Goal: Transaction & Acquisition: Purchase product/service

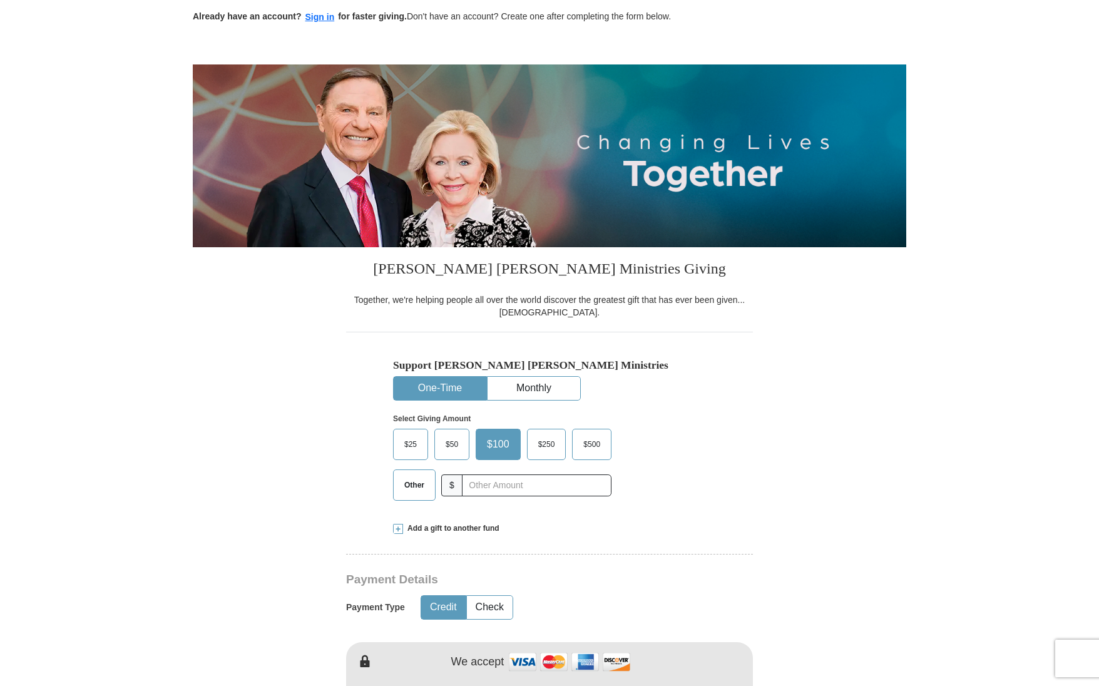
scroll to position [69, 0]
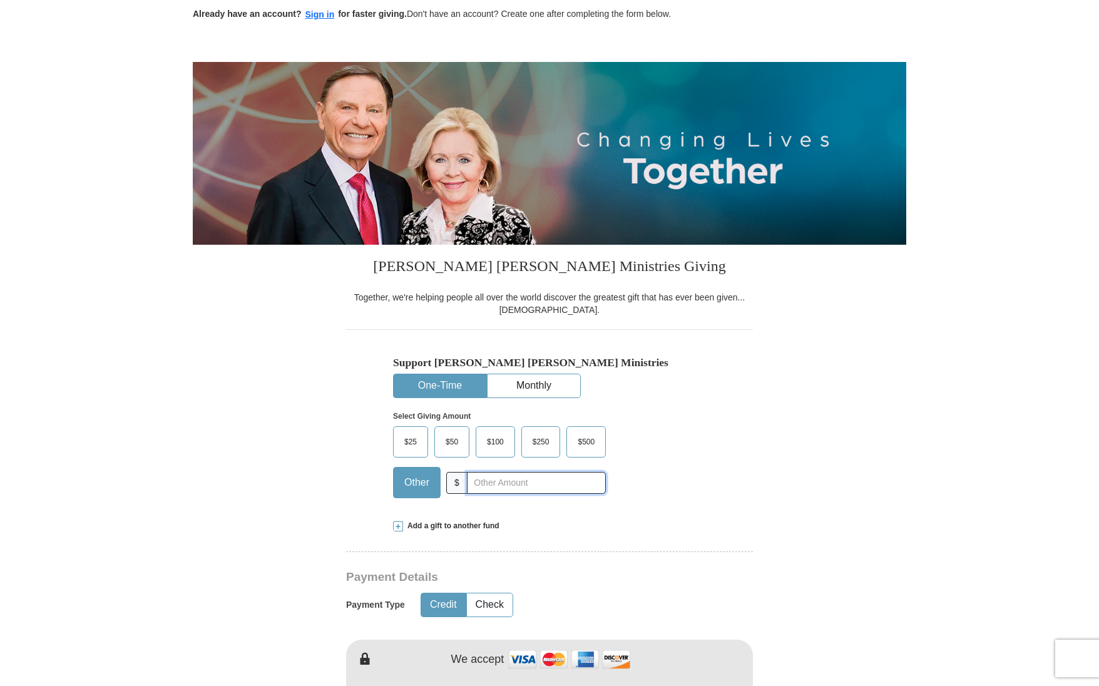
click at [468, 479] on input "text" at bounding box center [536, 483] width 139 height 22
type input "2.00"
click at [653, 494] on div "$25 $50 $100 $250 $500 $" at bounding box center [523, 466] width 260 height 81
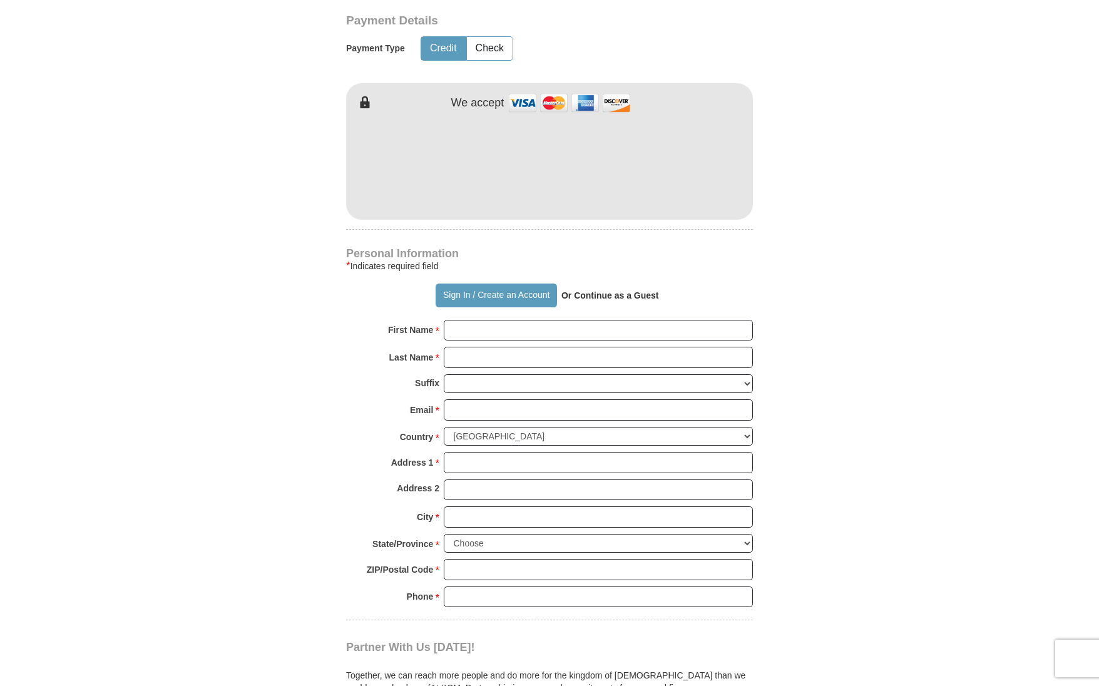
scroll to position [627, 0]
click at [636, 295] on strong "Or Continue as a Guest" at bounding box center [610, 294] width 98 height 10
click at [625, 295] on strong "Or Continue as a Guest" at bounding box center [610, 294] width 98 height 10
click at [509, 323] on input "First Name *" at bounding box center [598, 329] width 309 height 21
type input "[PERSON_NAME]"
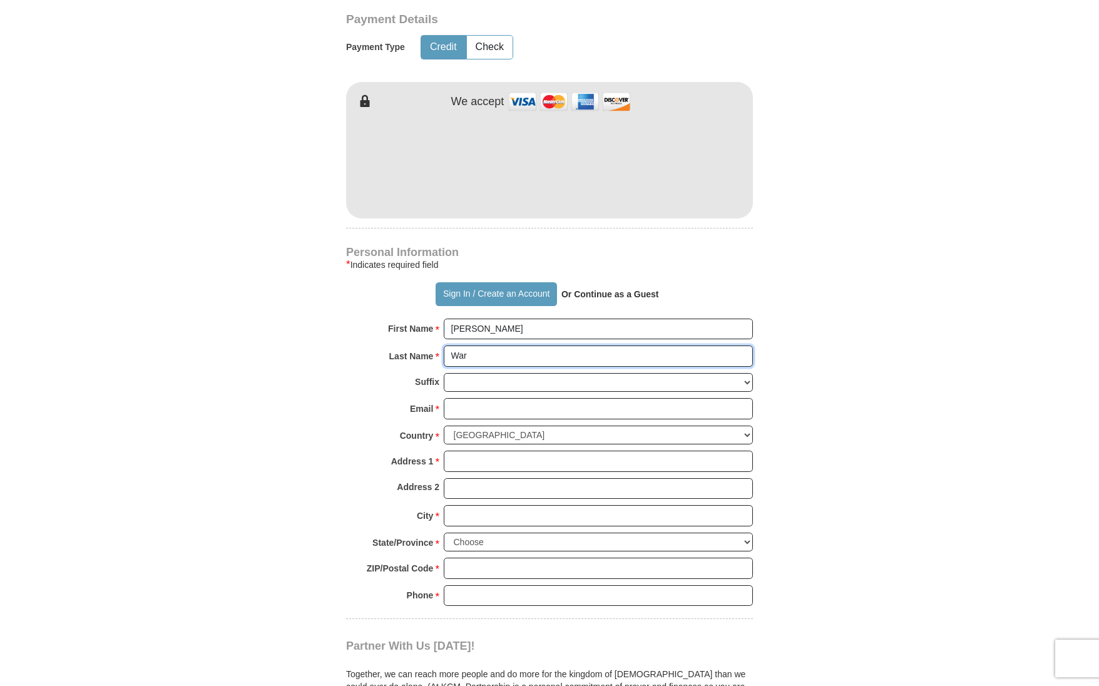
type input "Ware"
type input "[EMAIL_ADDRESS][DOMAIN_NAME]"
type input "[STREET_ADDRESS]"
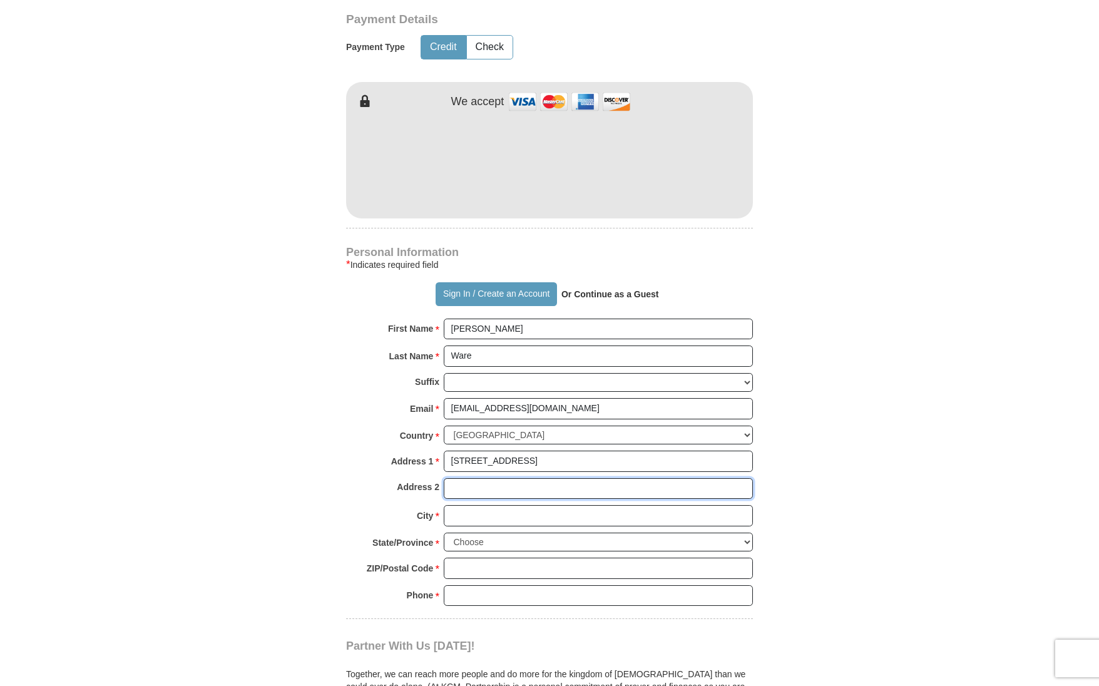
type input "#23"
type input "[GEOGRAPHIC_DATA]"
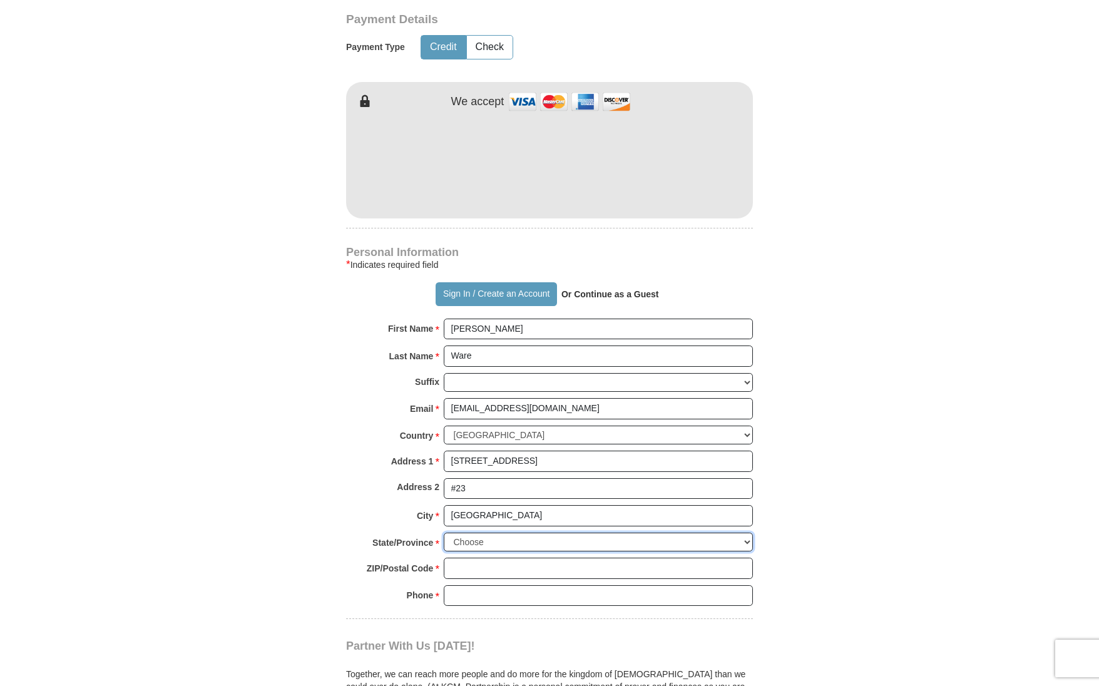
select select "CA"
type input "91101"
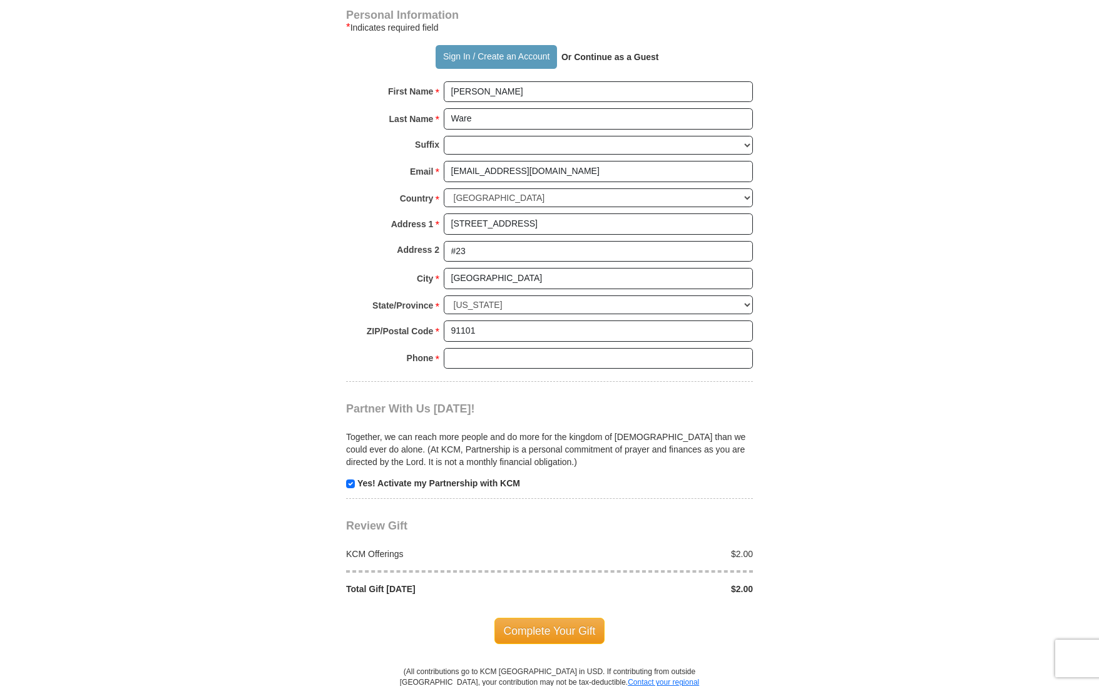
scroll to position [867, 0]
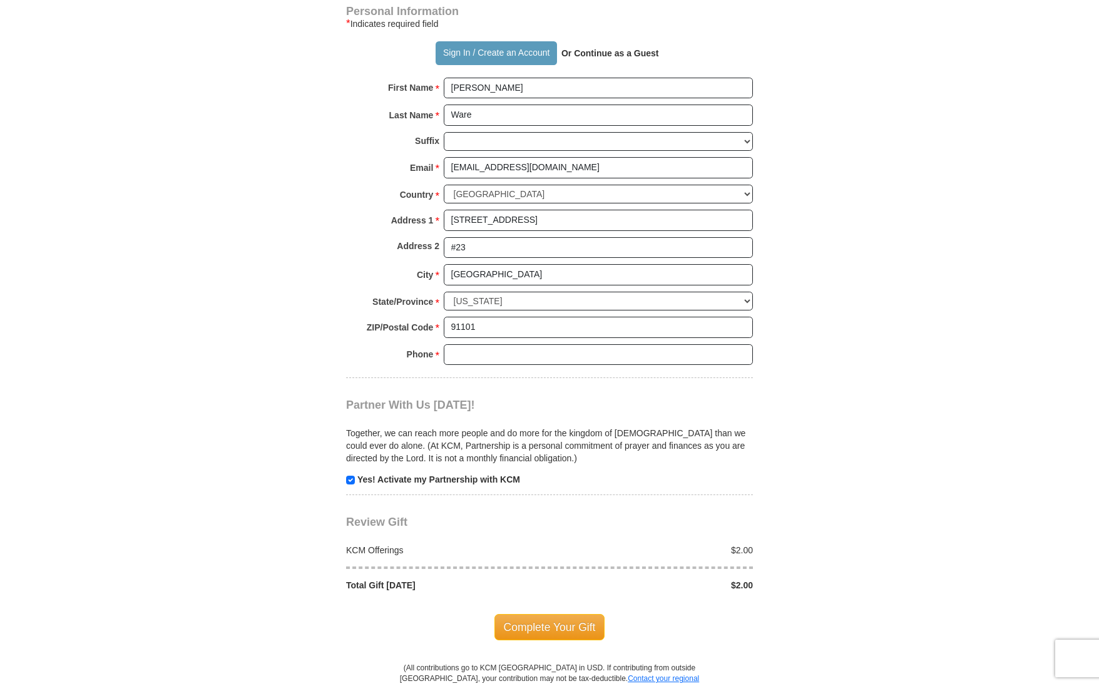
type input "Ware"
click at [457, 344] on input "3`08499068" at bounding box center [598, 354] width 309 height 21
type input "3108499068"
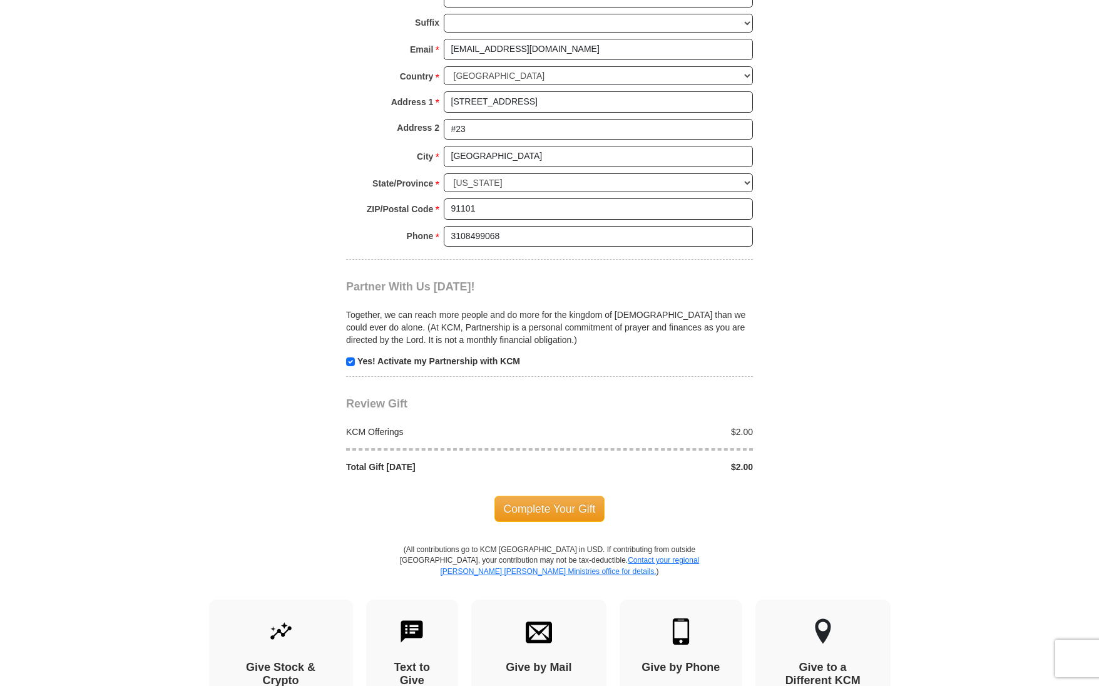
scroll to position [1009, 0]
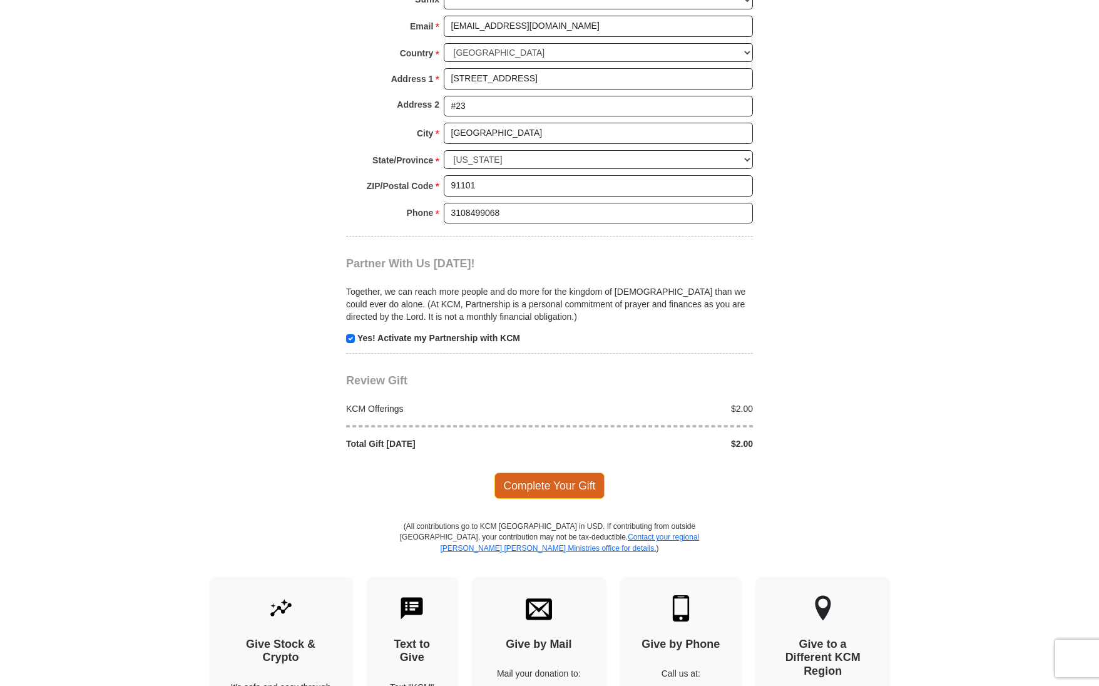
click at [568, 473] on span "Complete Your Gift" at bounding box center [549, 486] width 111 height 26
